Goal: Task Accomplishment & Management: Complete application form

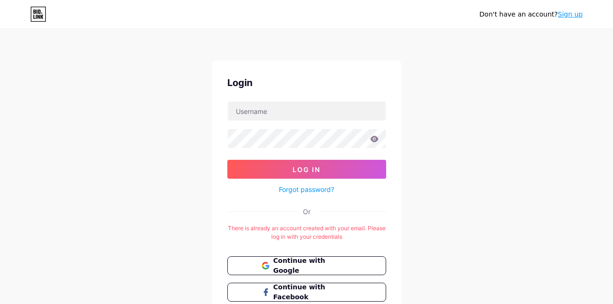
scroll to position [69, 0]
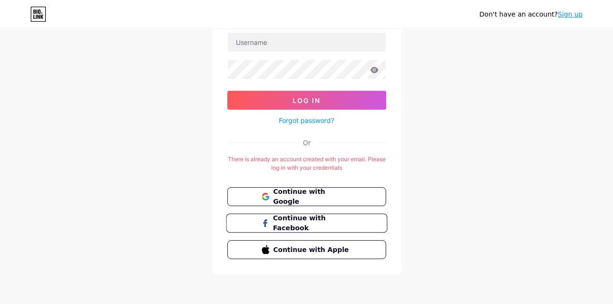
click at [332, 222] on span "Continue with Facebook" at bounding box center [312, 223] width 79 height 20
click at [285, 193] on span "Continue with Google" at bounding box center [312, 197] width 79 height 20
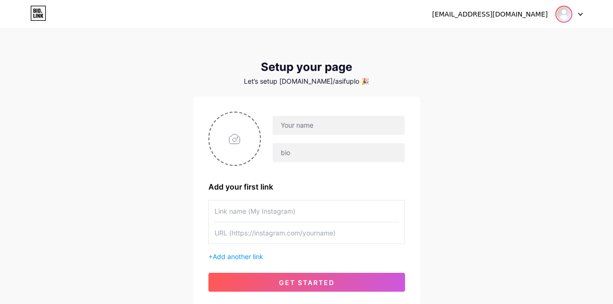
click at [566, 18] on img at bounding box center [563, 14] width 15 height 15
click at [505, 38] on link "Dashboard" at bounding box center [523, 39] width 117 height 26
click at [336, 130] on input "text" at bounding box center [338, 125] width 131 height 19
click at [100, 114] on div "asifinovibe@gmail.com Dashboard Logout Setup your page Let’s setup bio.link/asi…" at bounding box center [306, 168] width 613 height 337
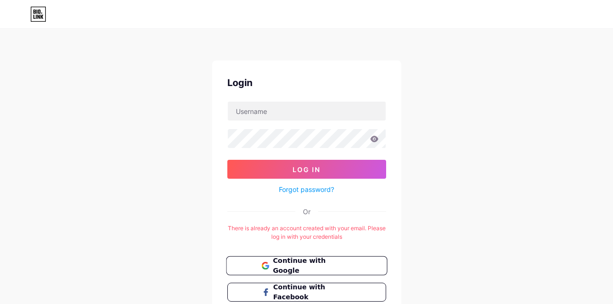
click at [313, 262] on span "Continue with Google" at bounding box center [312, 266] width 79 height 20
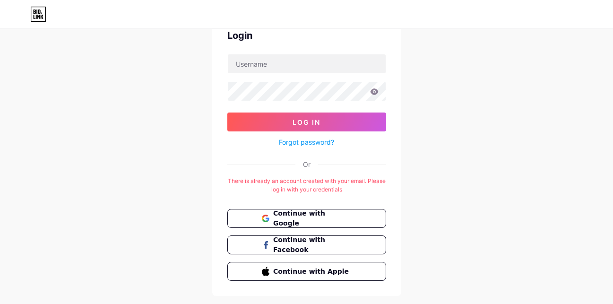
scroll to position [69, 0]
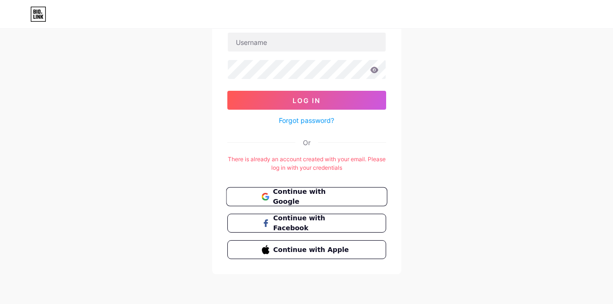
click at [307, 196] on span "Continue with Google" at bounding box center [312, 197] width 79 height 20
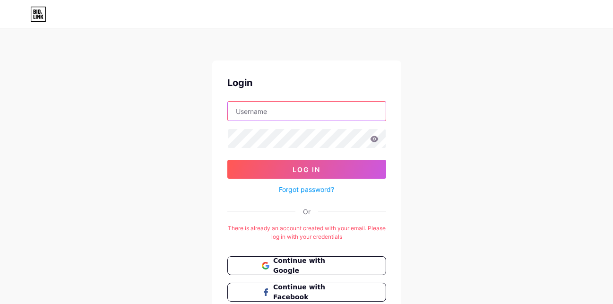
click at [282, 108] on input "text" at bounding box center [307, 111] width 158 height 19
type input "uploadgadget@gmail.com"
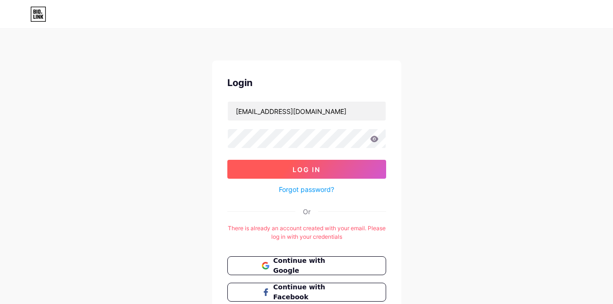
click at [335, 168] on button "Log In" at bounding box center [306, 169] width 159 height 19
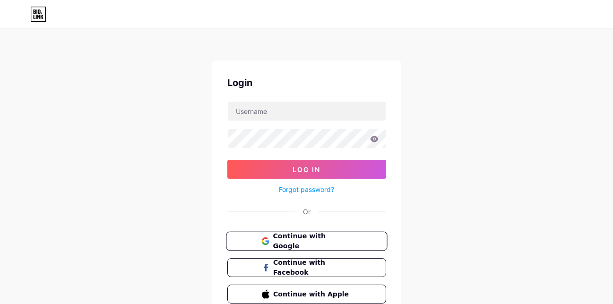
click at [304, 240] on span "Continue with Google" at bounding box center [312, 241] width 79 height 20
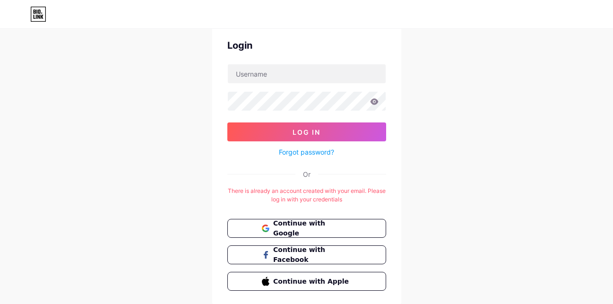
scroll to position [69, 0]
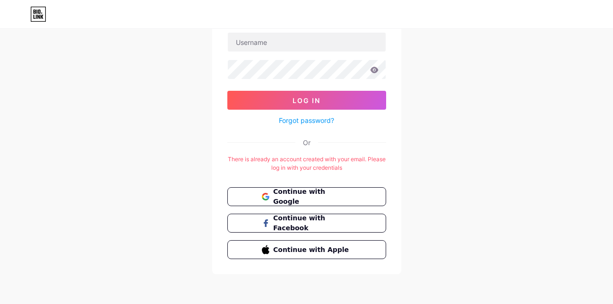
click at [489, 151] on div "Login Log In Forgot password? Or There is already an account created with your …" at bounding box center [306, 117] width 613 height 373
click at [45, 14] on icon at bounding box center [38, 14] width 15 height 15
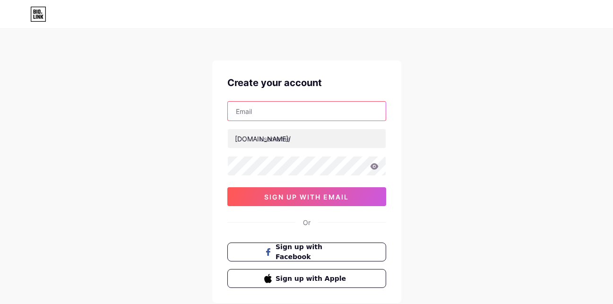
click at [323, 112] on input "text" at bounding box center [307, 111] width 158 height 19
type input "[EMAIL_ADDRESS][DOMAIN_NAME]"
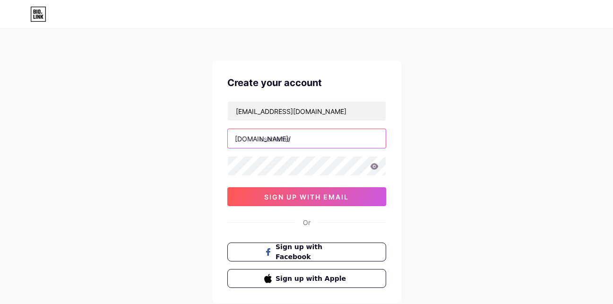
click at [323, 129] on input "text" at bounding box center [307, 138] width 158 height 19
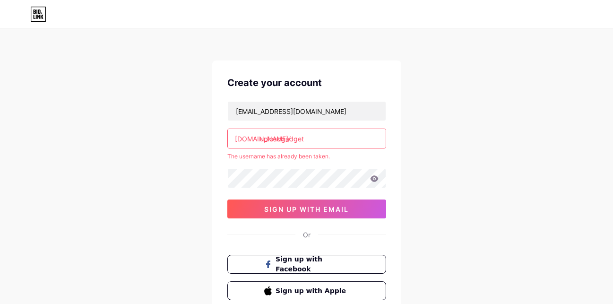
type input "uploadgadget"
click at [459, 163] on div "Create your account uploadgadget@gmail.com bio.link/ uploadgadget The username …" at bounding box center [306, 187] width 613 height 374
click at [322, 137] on input "uploadgadget" at bounding box center [307, 138] width 158 height 19
click at [456, 141] on div "Create your account uploadgadget@gmail.com bio.link/ uploadgadget The username …" at bounding box center [306, 187] width 613 height 374
click at [506, 130] on div "Create your account uploadgadget@gmail.com bio.link/ uploadgadget The username …" at bounding box center [306, 187] width 613 height 374
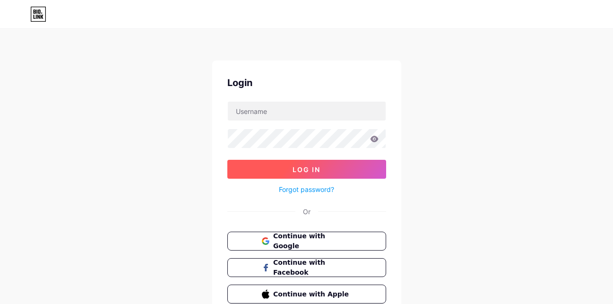
click at [267, 173] on button "Log In" at bounding box center [306, 169] width 159 height 19
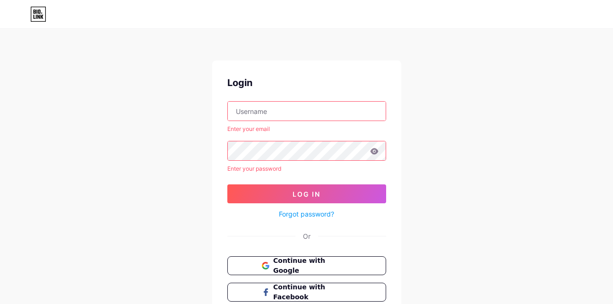
click at [35, 15] on icon at bounding box center [38, 14] width 16 height 15
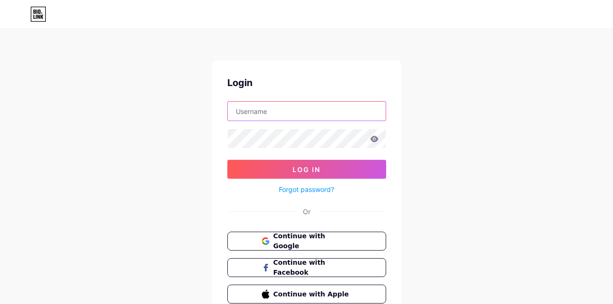
click at [323, 115] on input "text" at bounding box center [307, 111] width 158 height 19
type input "[EMAIL_ADDRESS][DOMAIN_NAME]"
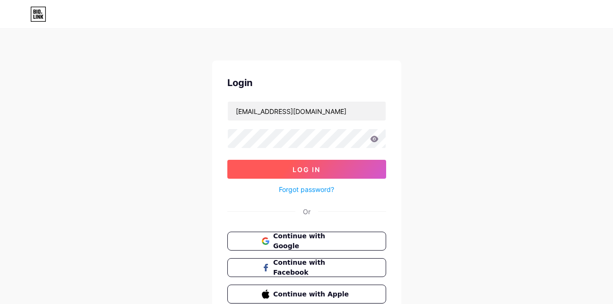
click at [282, 168] on button "Log In" at bounding box center [306, 169] width 159 height 19
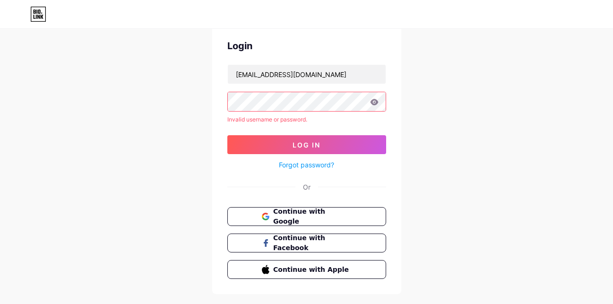
scroll to position [57, 0]
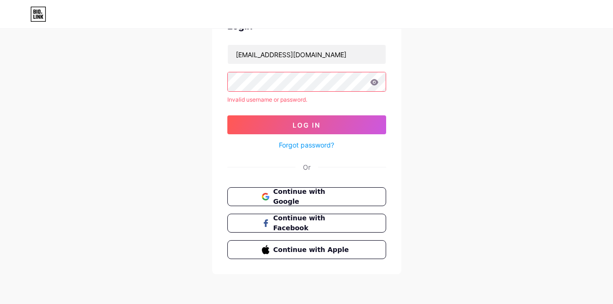
click at [307, 143] on link "Forgot password?" at bounding box center [306, 145] width 55 height 10
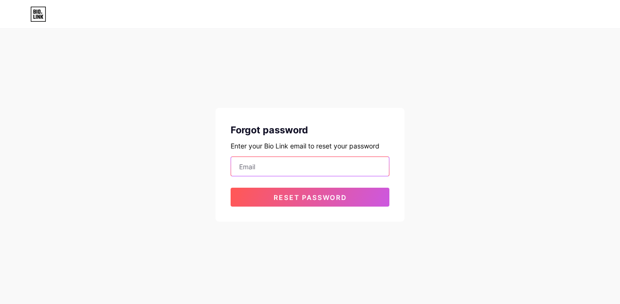
click at [280, 169] on input "email" at bounding box center [310, 166] width 158 height 19
type input "[EMAIL_ADDRESS][DOMAIN_NAME]"
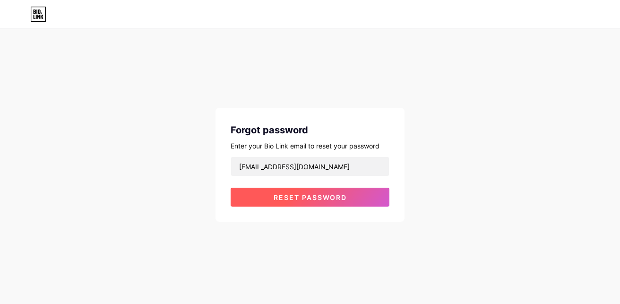
click at [316, 192] on button "Reset password" at bounding box center [309, 196] width 159 height 19
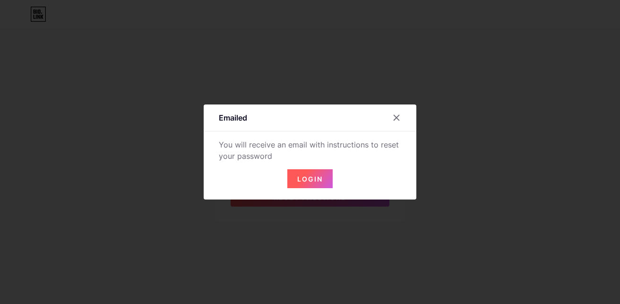
click at [306, 179] on span "Login" at bounding box center [310, 179] width 26 height 8
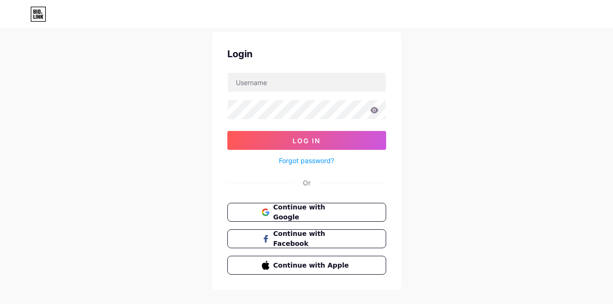
scroll to position [44, 0]
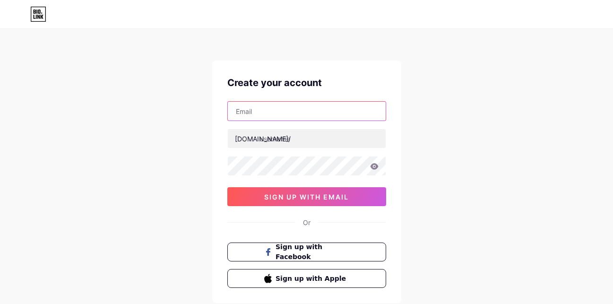
click at [286, 113] on input "text" at bounding box center [307, 111] width 158 height 19
type input "[EMAIL_ADDRESS][DOMAIN_NAME]"
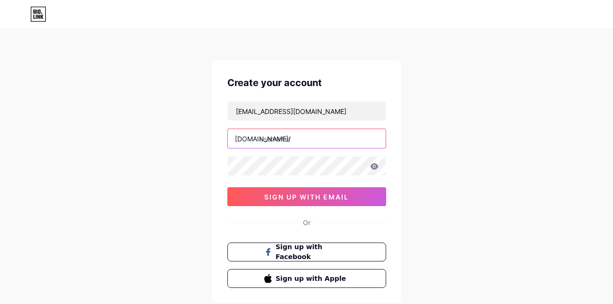
click at [311, 131] on input "text" at bounding box center [307, 138] width 158 height 19
type input "uploadgadget"
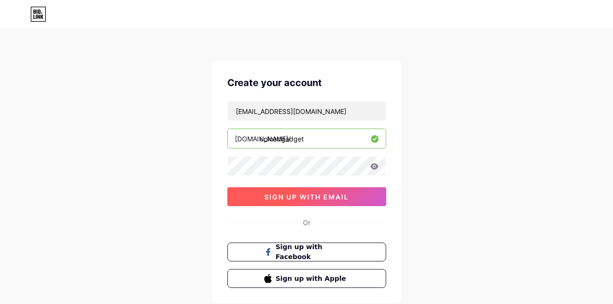
click at [293, 195] on span "sign up with email" at bounding box center [306, 197] width 85 height 8
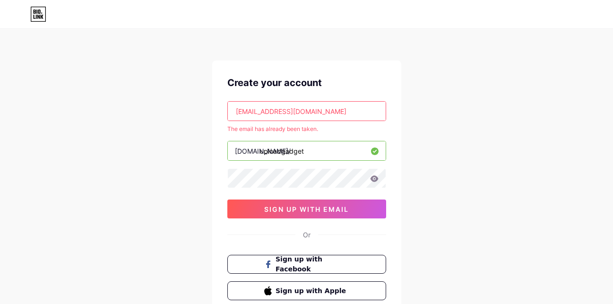
click at [329, 113] on input "[EMAIL_ADDRESS][DOMAIN_NAME]" at bounding box center [307, 111] width 158 height 19
drag, startPoint x: 279, startPoint y: 114, endPoint x: 224, endPoint y: 114, distance: 54.8
click at [223, 114] on div "Create your account [EMAIL_ADDRESS][DOMAIN_NAME] The email has already been tak…" at bounding box center [306, 187] width 189 height 255
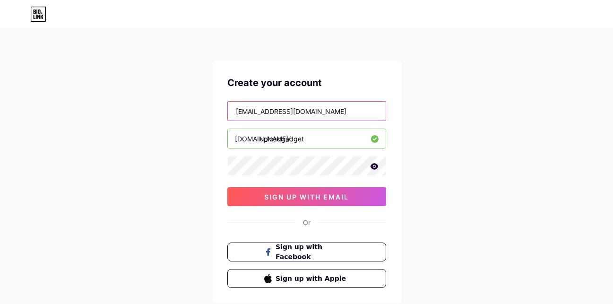
type input "[EMAIL_ADDRESS][DOMAIN_NAME]"
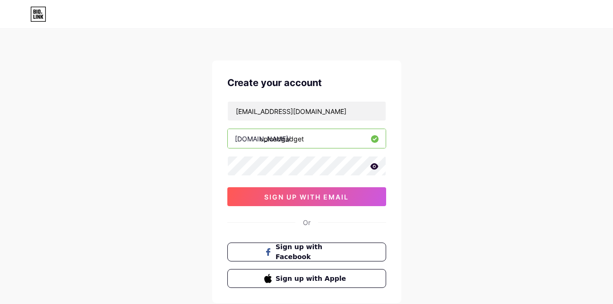
click at [326, 139] on input "uploadgadget" at bounding box center [307, 138] width 158 height 19
click at [319, 138] on input "uploadgadget" at bounding box center [307, 138] width 158 height 19
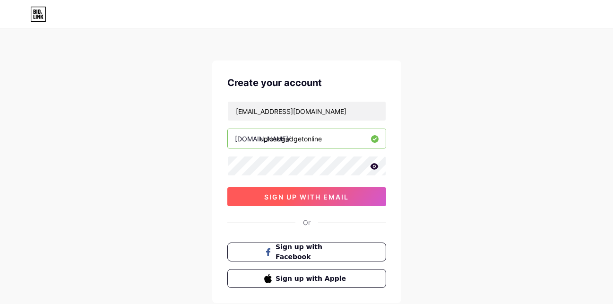
type input "uploadgadgetonline"
click at [303, 194] on span "sign up with email" at bounding box center [306, 197] width 85 height 8
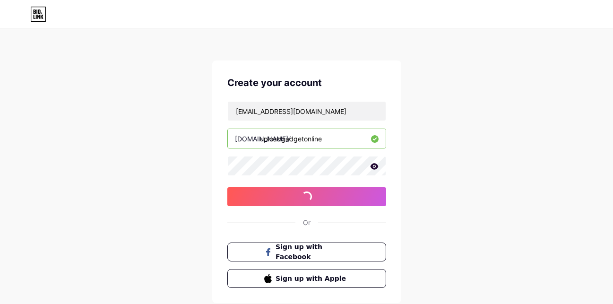
click at [375, 165] on icon at bounding box center [374, 166] width 8 height 6
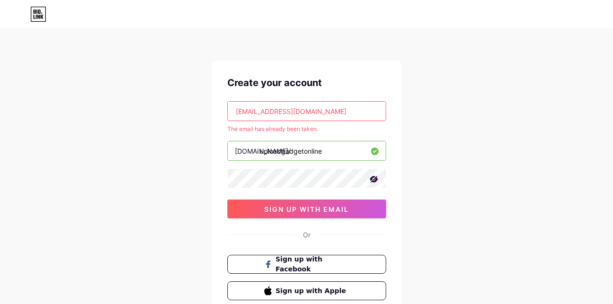
drag, startPoint x: 269, startPoint y: 115, endPoint x: 249, endPoint y: 115, distance: 20.3
click at [249, 115] on input "[EMAIL_ADDRESS][DOMAIN_NAME]" at bounding box center [307, 111] width 158 height 19
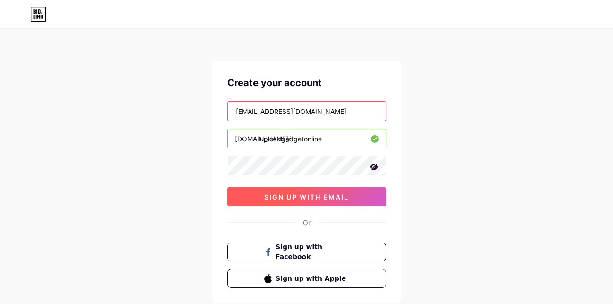
type input "[EMAIL_ADDRESS][DOMAIN_NAME]"
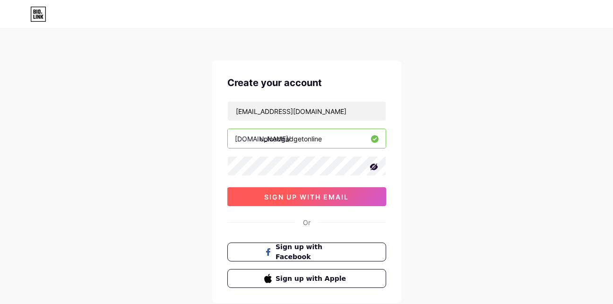
click at [322, 195] on span "sign up with email" at bounding box center [306, 197] width 85 height 8
